Goal: Information Seeking & Learning: Learn about a topic

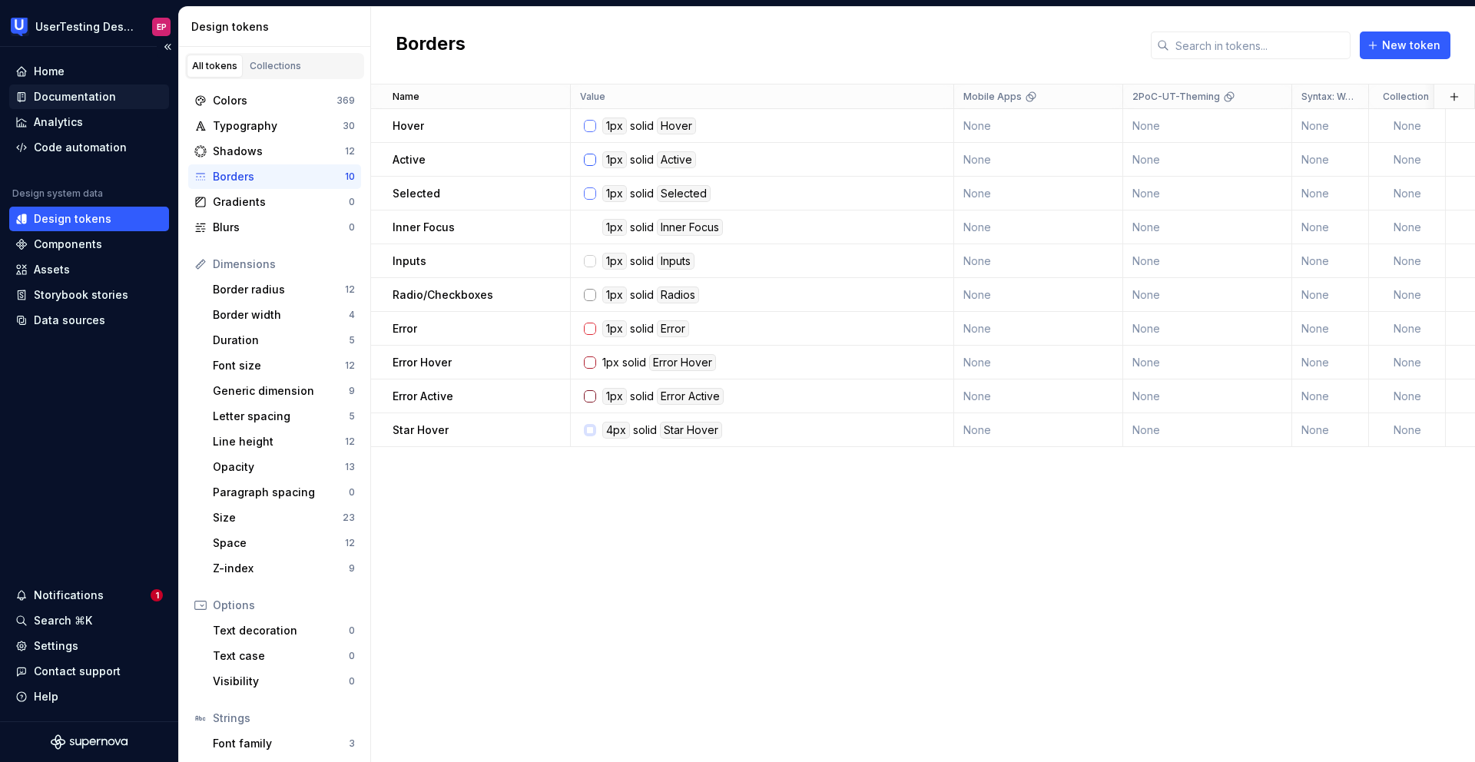
click at [67, 93] on div "Documentation" at bounding box center [75, 96] width 82 height 15
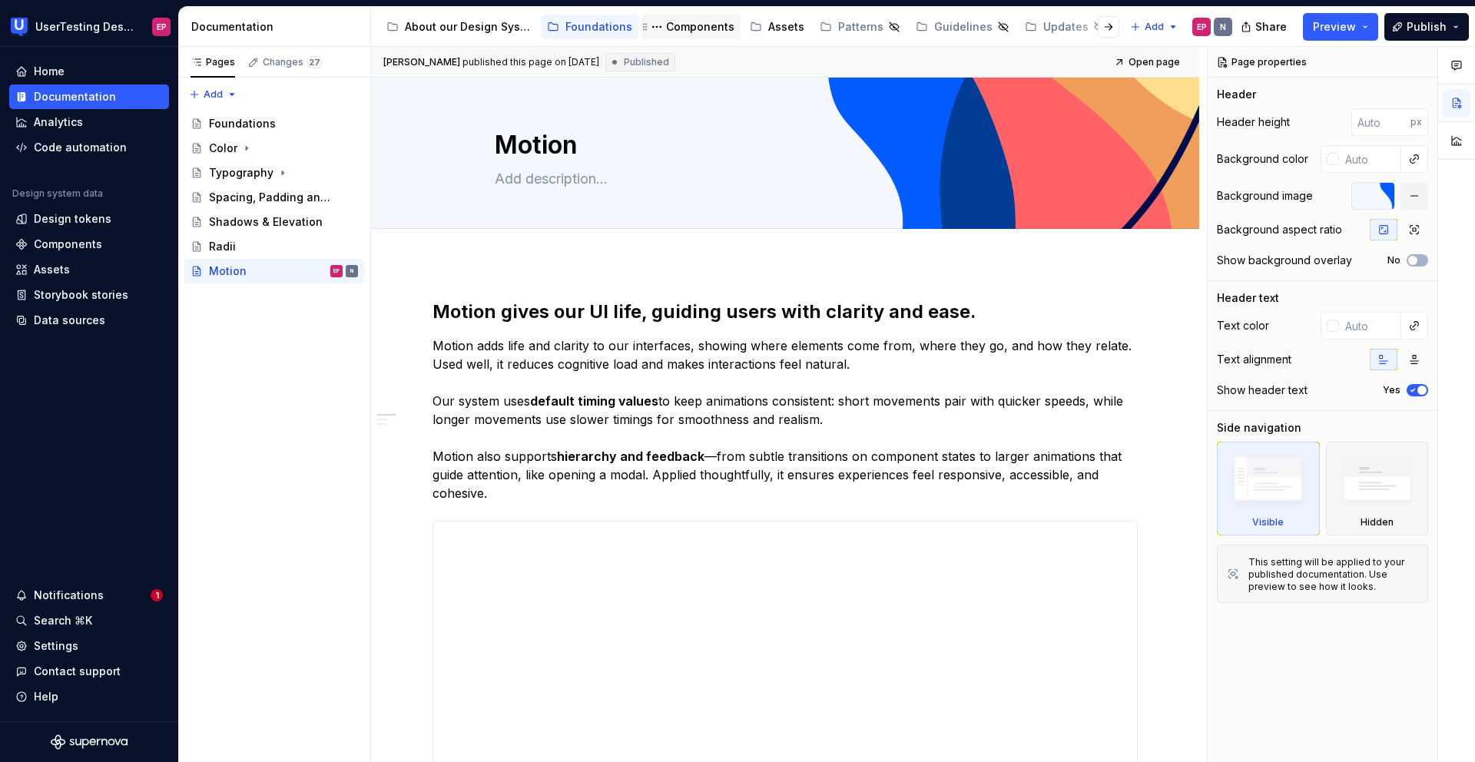
click at [689, 34] on div "Components" at bounding box center [700, 26] width 68 height 15
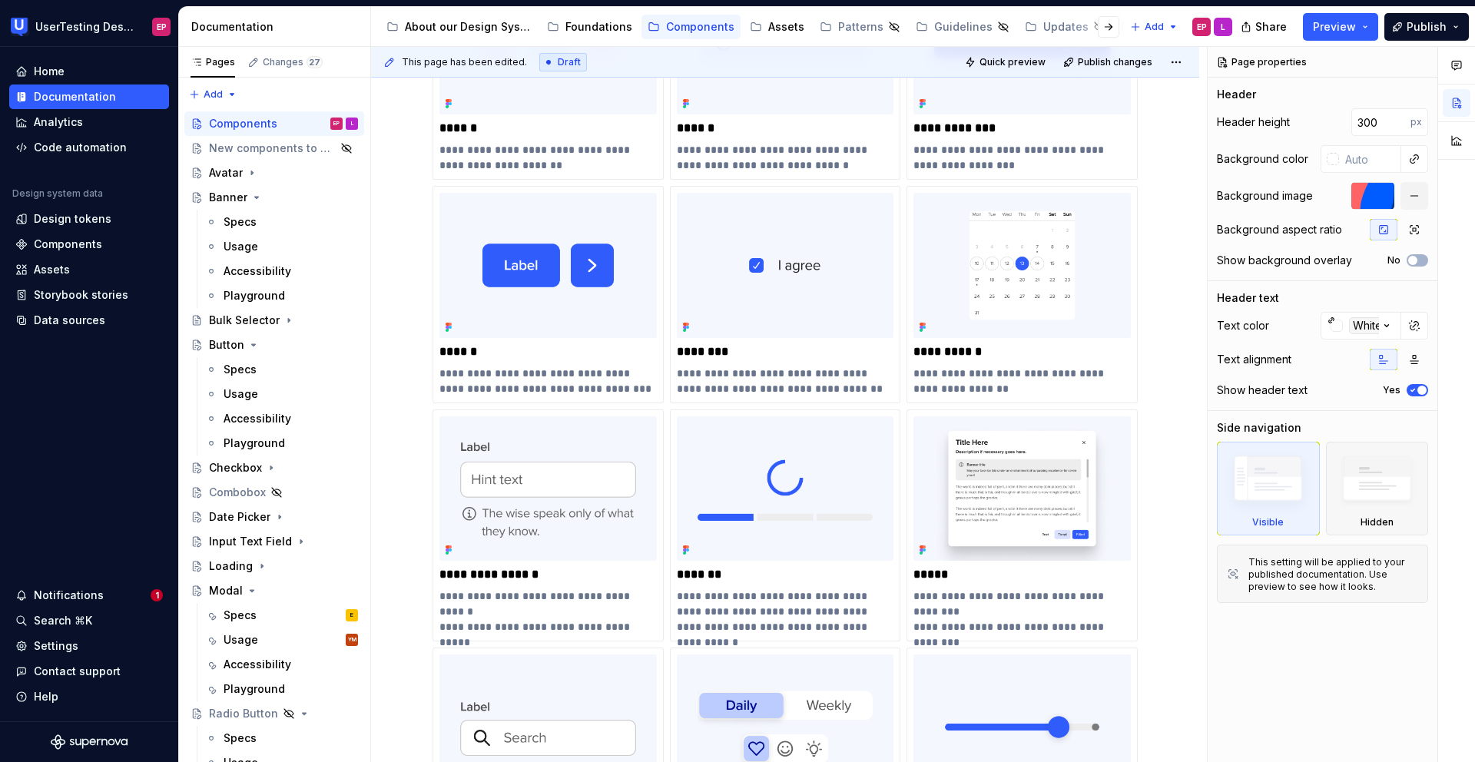
scroll to position [533, 0]
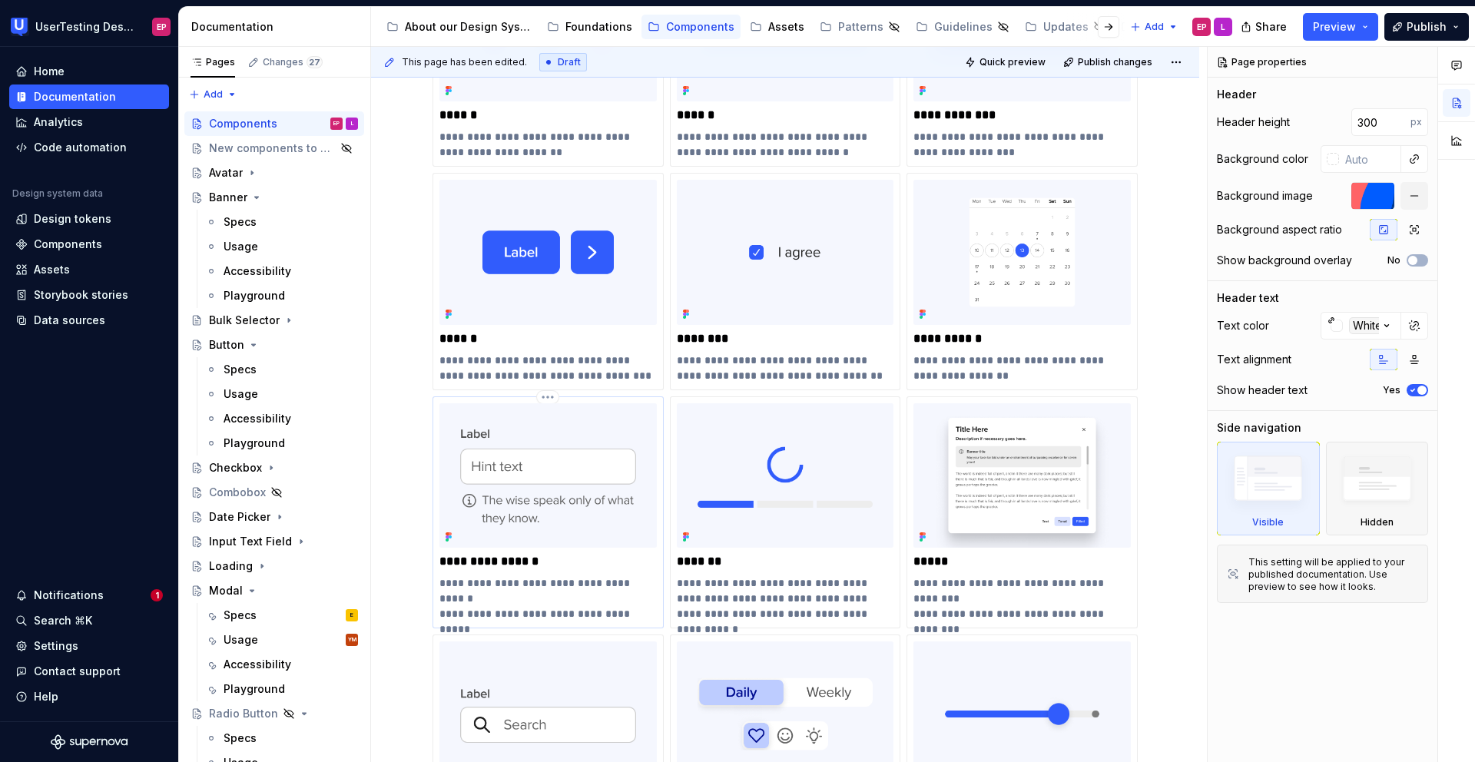
click at [589, 492] on img at bounding box center [548, 475] width 217 height 144
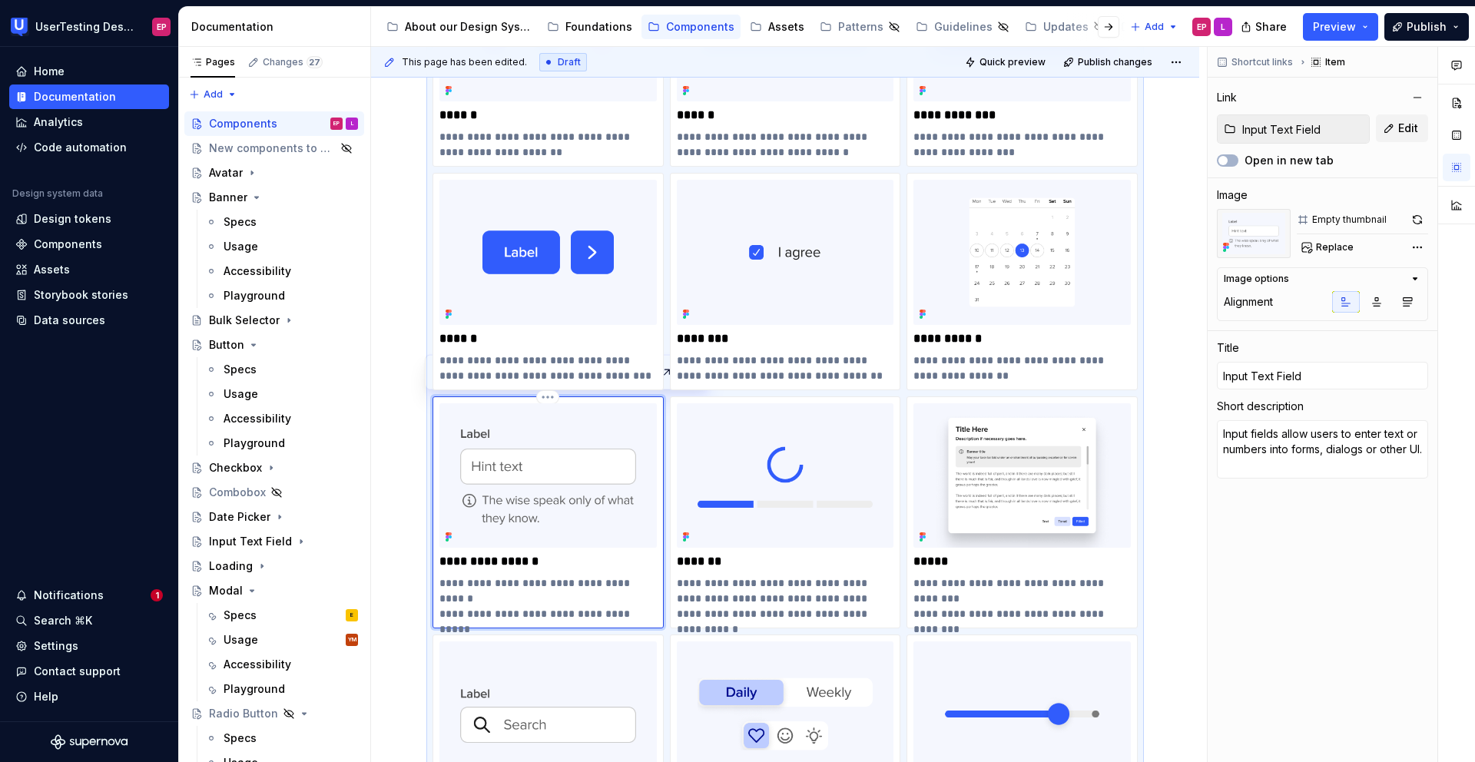
click at [597, 508] on img at bounding box center [548, 475] width 217 height 144
click at [236, 532] on div "Input Text Field" at bounding box center [283, 542] width 149 height 22
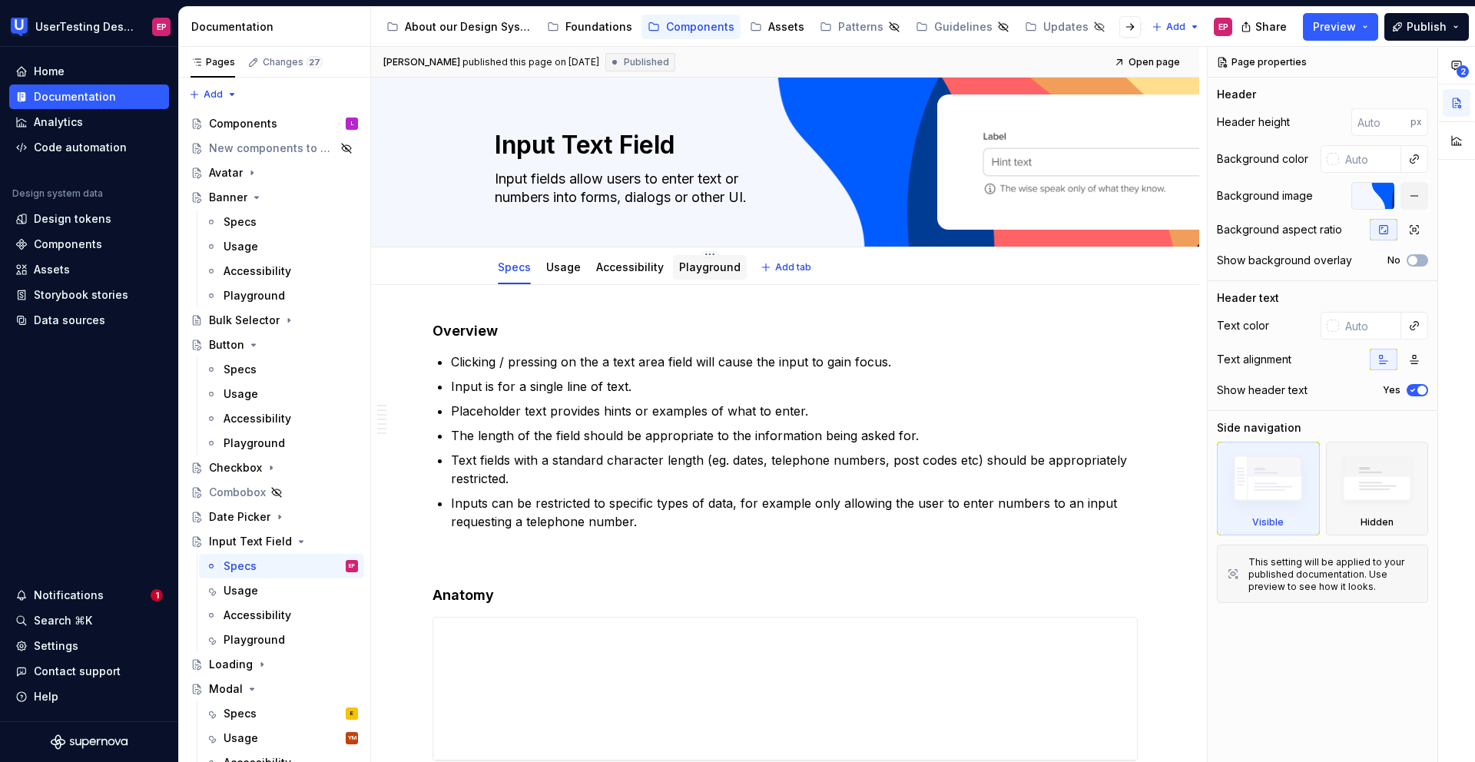
click at [699, 271] on link "Playground" at bounding box center [709, 266] width 61 height 13
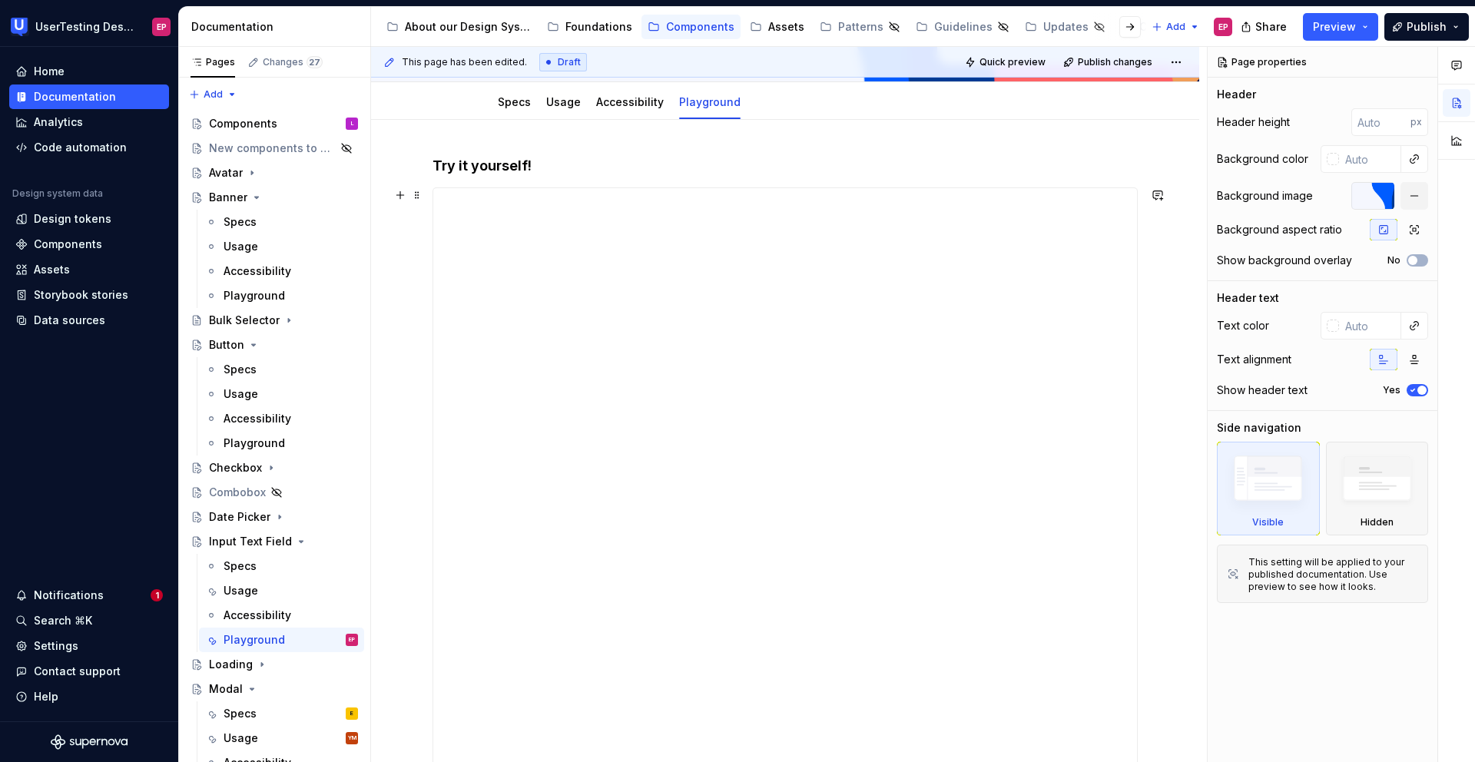
scroll to position [168, 0]
click at [988, 59] on span "Quick preview" at bounding box center [1013, 62] width 66 height 12
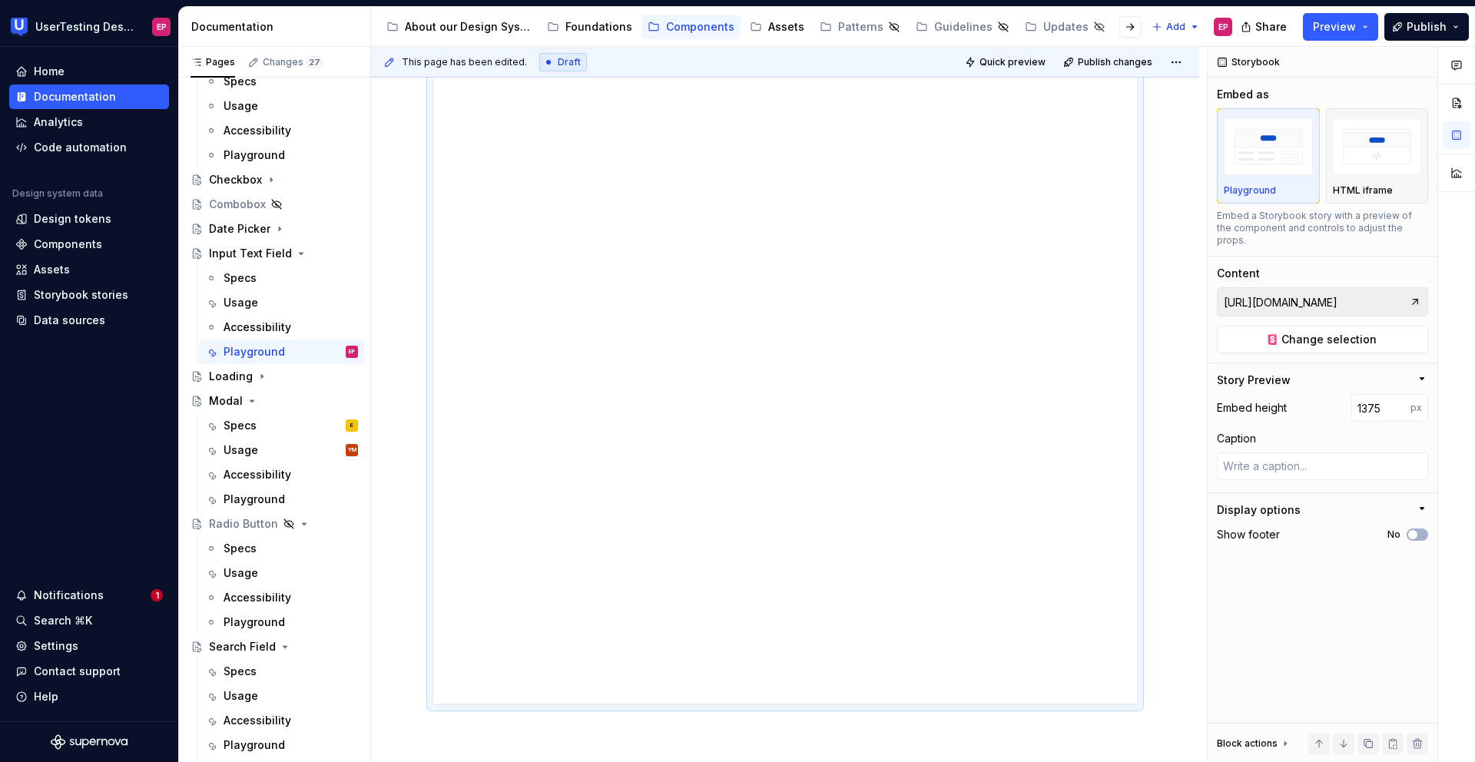
scroll to position [294, 0]
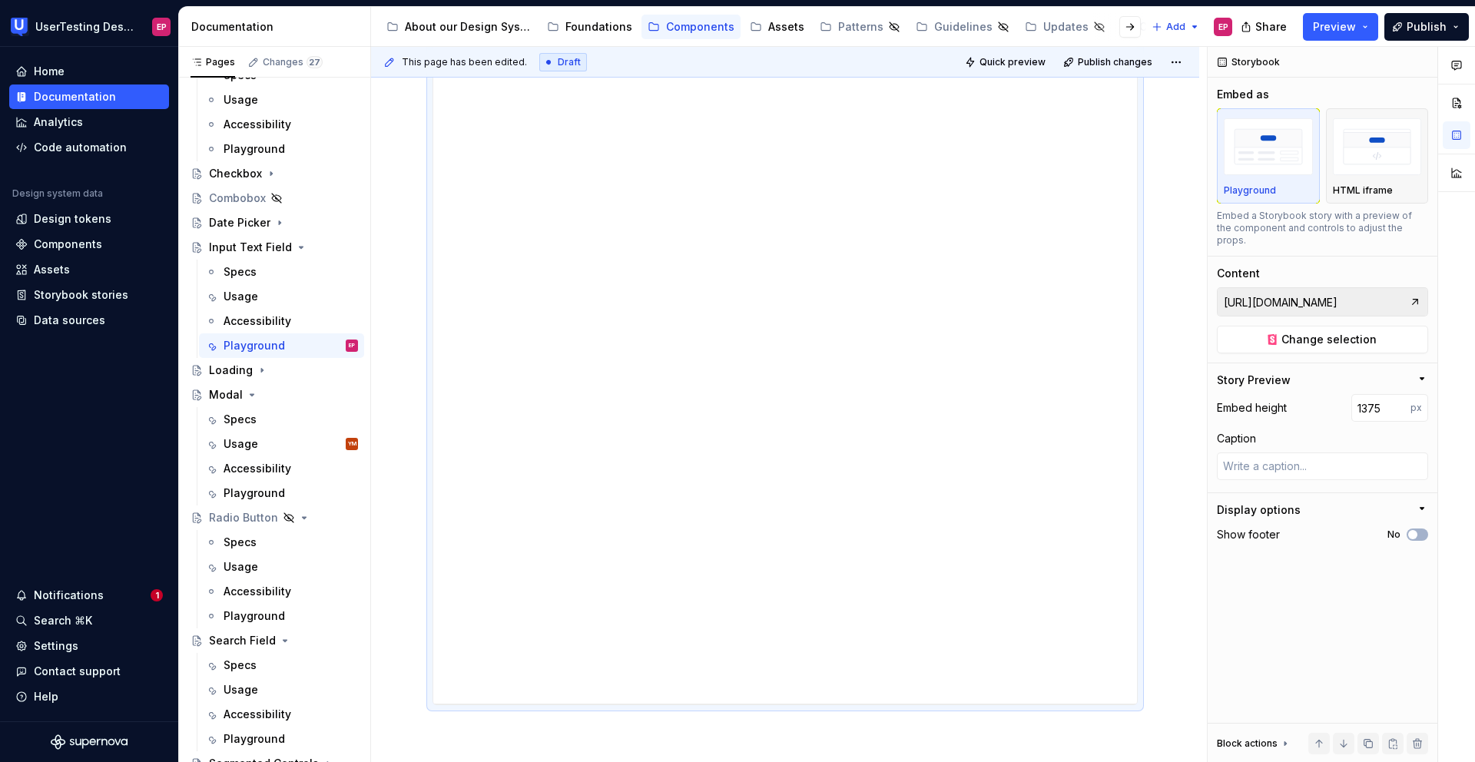
type textarea "*"
